Goal: Task Accomplishment & Management: Manage account settings

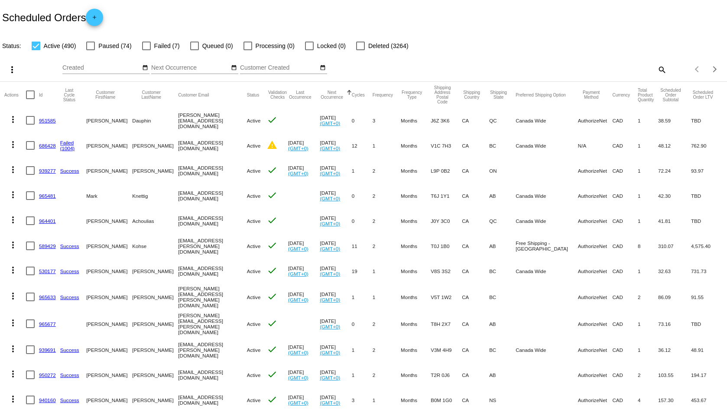
click at [656, 72] on mat-icon "search" at bounding box center [661, 69] width 10 height 13
click at [565, 68] on input "Search" at bounding box center [575, 68] width 181 height 7
paste input "[EMAIL_ADDRESS][PERSON_NAME][DOMAIN_NAME]"
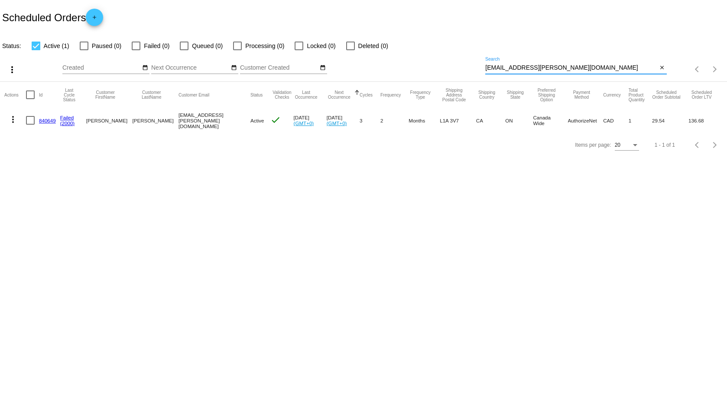
type input "[EMAIL_ADDRESS][PERSON_NAME][DOMAIN_NAME]"
click at [28, 118] on div at bounding box center [30, 120] width 9 height 9
click at [30, 125] on input "checkbox" at bounding box center [30, 125] width 0 height 0
checkbox input "true"
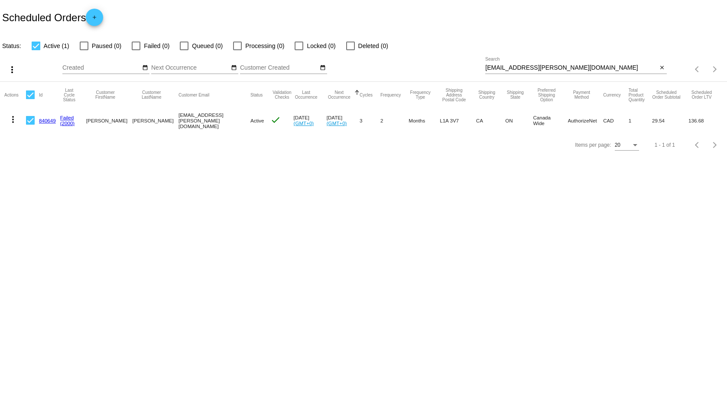
click at [13, 118] on mat-icon "more_vert" at bounding box center [13, 119] width 10 height 10
click at [278, 213] on div at bounding box center [363, 204] width 727 height 409
click at [49, 119] on link "840649" at bounding box center [47, 121] width 17 height 6
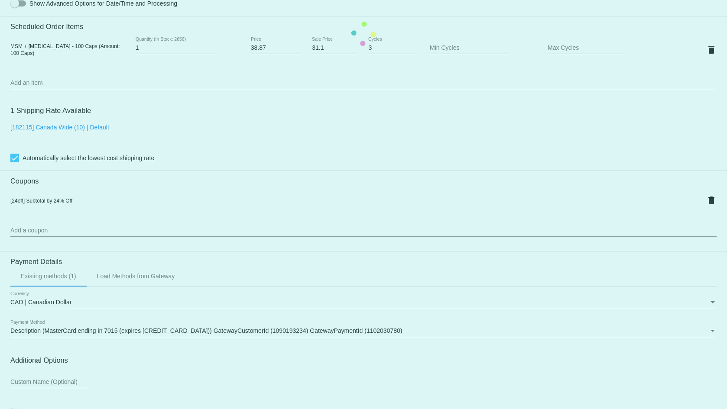
scroll to position [520, 0]
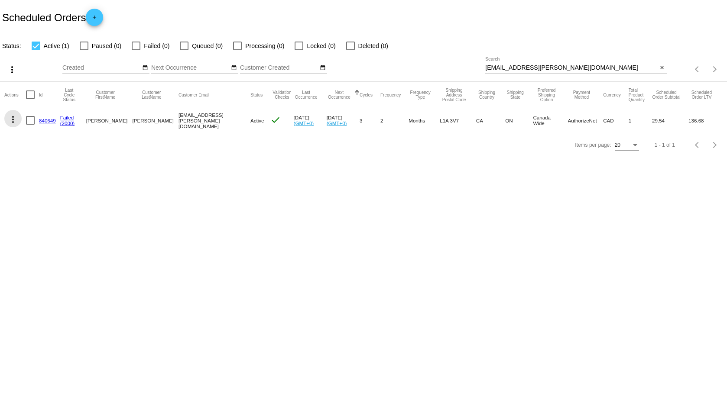
click at [11, 119] on mat-icon "more_vert" at bounding box center [13, 119] width 10 height 10
click at [29, 121] on div "info View Event Logs history View Cycles History cached Process Now edit View /…" at bounding box center [47, 173] width 86 height 127
click at [25, 121] on div "info View Event Logs history View Cycles History cached Process Now edit View /…" at bounding box center [47, 173] width 86 height 127
click at [27, 121] on div "info View Event Logs history View Cycles History cached Process Now edit View /…" at bounding box center [47, 173] width 86 height 127
click at [216, 207] on div at bounding box center [363, 204] width 727 height 409
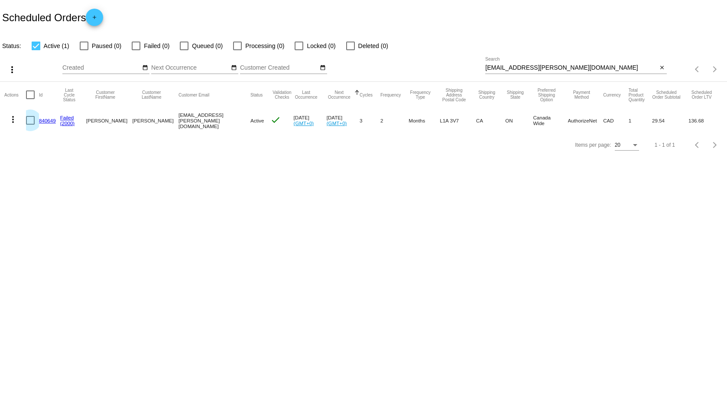
click at [30, 123] on div at bounding box center [30, 120] width 9 height 9
click at [30, 125] on input "checkbox" at bounding box center [30, 125] width 0 height 0
checkbox input "true"
click at [13, 118] on mat-icon "more_vert" at bounding box center [13, 119] width 10 height 10
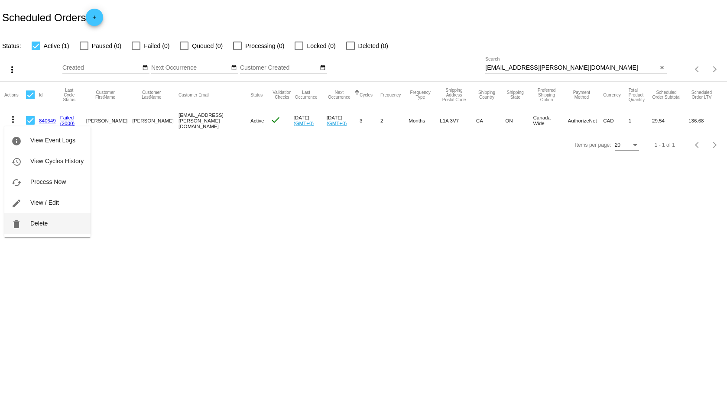
click at [43, 224] on span "Delete" at bounding box center [38, 223] width 17 height 7
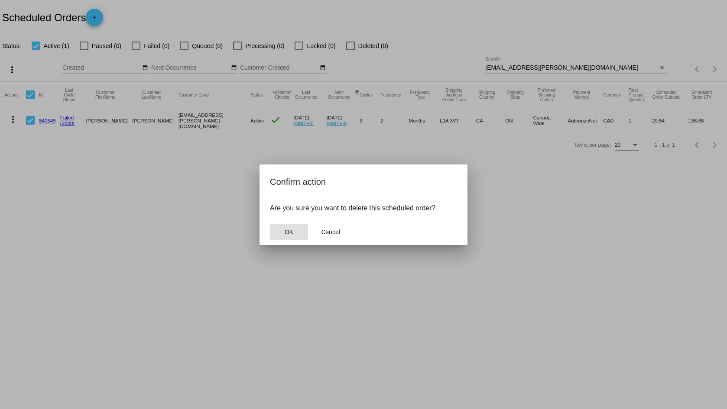
click at [307, 232] on button "OK" at bounding box center [289, 232] width 38 height 16
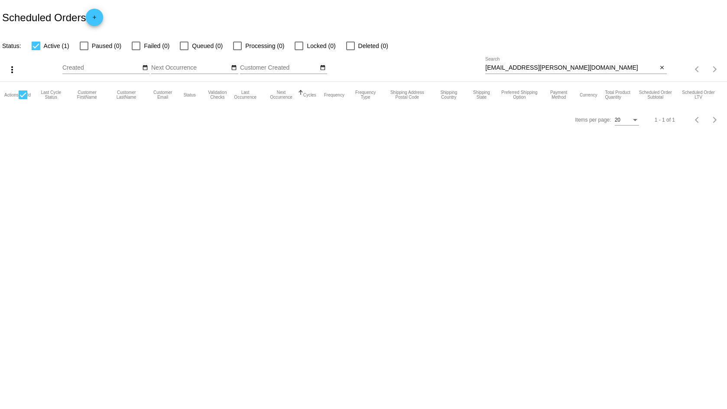
click at [96, 70] on input "Created" at bounding box center [101, 68] width 78 height 7
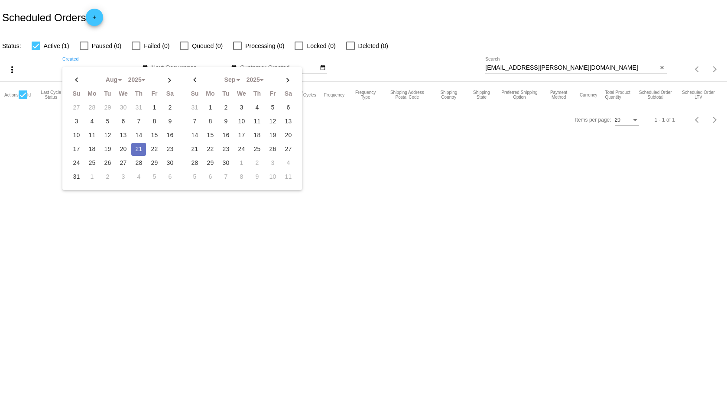
click at [414, 207] on body "Scheduled Orders add Status: Active (1) Paused (0) Failed (0) Queued (0) Proces…" at bounding box center [363, 204] width 727 height 409
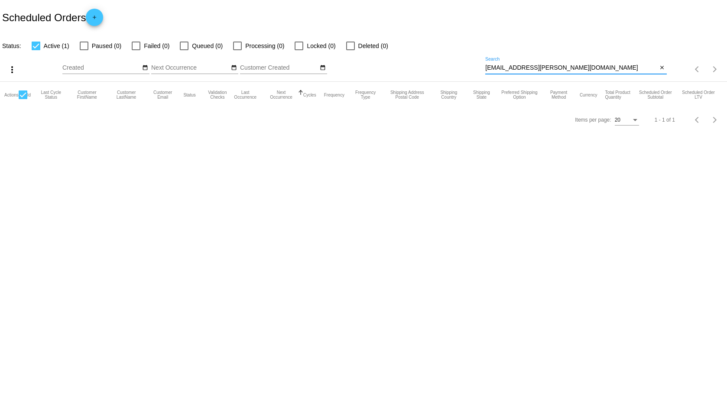
drag, startPoint x: 587, startPoint y: 65, endPoint x: 336, endPoint y: 20, distance: 255.1
click at [362, 27] on app-dashboard-scheduled-orders "Scheduled Orders add Status: Active (1) Paused (0) Failed (0) Queued (0) Proces…" at bounding box center [363, 66] width 727 height 132
click at [385, 178] on body "Scheduled Orders add Status: Active (1) Paused (0) Failed (0) Queued (0) Proces…" at bounding box center [363, 204] width 727 height 409
drag, startPoint x: 516, startPoint y: 56, endPoint x: 378, endPoint y: 34, distance: 138.9
click at [378, 34] on app-dashboard-scheduled-orders "Scheduled Orders add Status: Active (1) Paused (0) Failed (0) Queued (0) Proces…" at bounding box center [363, 66] width 727 height 132
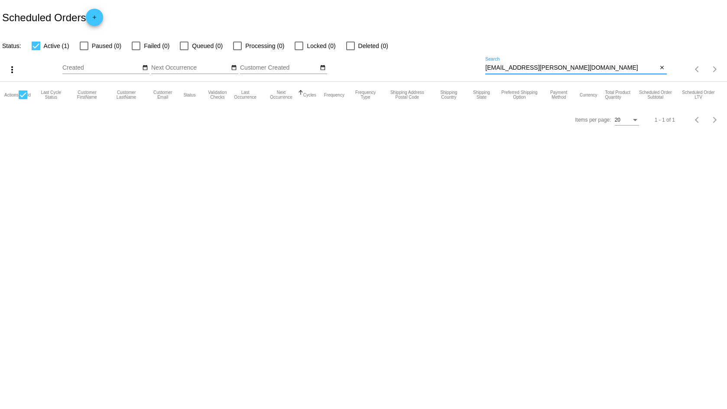
click at [27, 44] on mat-checkbox "Active (1)" at bounding box center [45, 46] width 48 height 10
click at [29, 45] on mat-checkbox "Active (1)" at bounding box center [45, 46] width 48 height 10
click at [34, 45] on div at bounding box center [36, 46] width 9 height 9
click at [36, 50] on input "Active (1)" at bounding box center [36, 50] width 0 height 0
checkbox input "false"
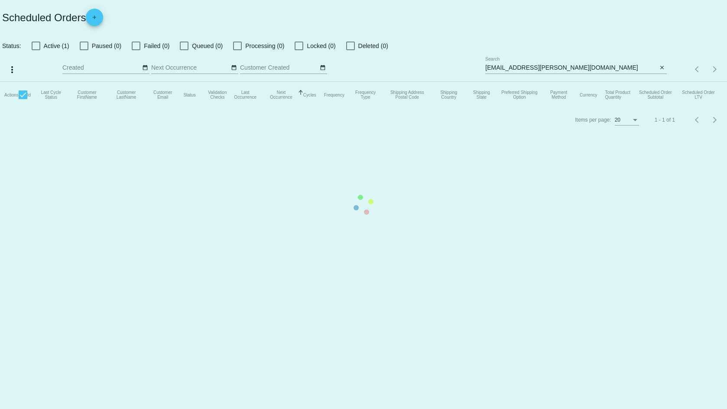
click at [589, 82] on mat-table "Actions Id Last Cycle Status Customer FirstName Customer LastName Customer Emai…" at bounding box center [363, 95] width 727 height 26
click at [590, 82] on mat-table "Actions Id Last Cycle Status Customer FirstName Customer LastName Customer Emai…" at bounding box center [363, 95] width 727 height 26
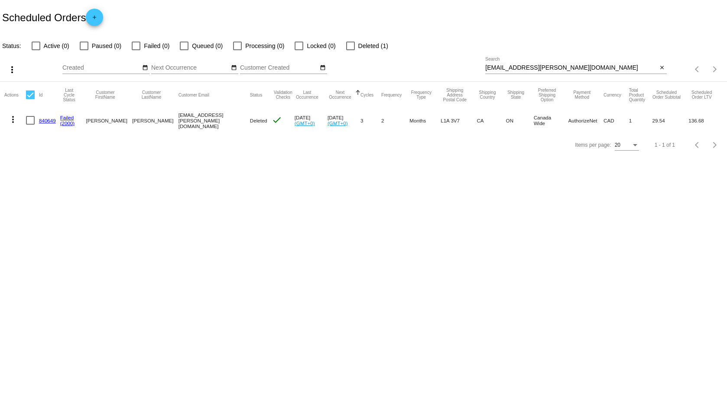
click at [593, 66] on input "[EMAIL_ADDRESS][PERSON_NAME][DOMAIN_NAME]" at bounding box center [571, 68] width 172 height 7
drag, startPoint x: 56, startPoint y: 121, endPoint x: 39, endPoint y: 123, distance: 17.5
click at [39, 123] on mat-cell "840649" at bounding box center [49, 120] width 21 height 25
copy link "840649"
